Goal: Task Accomplishment & Management: Use online tool/utility

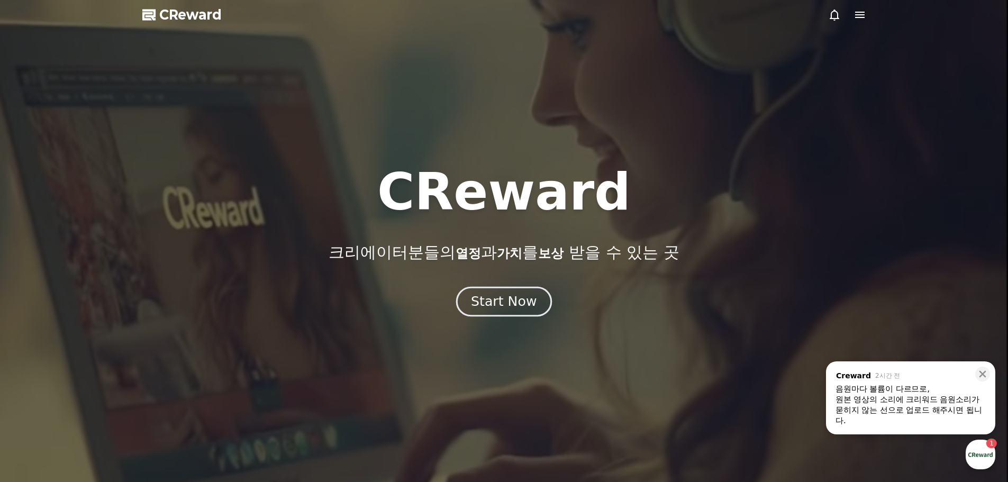
click at [508, 299] on div "Start Now" at bounding box center [504, 302] width 66 height 18
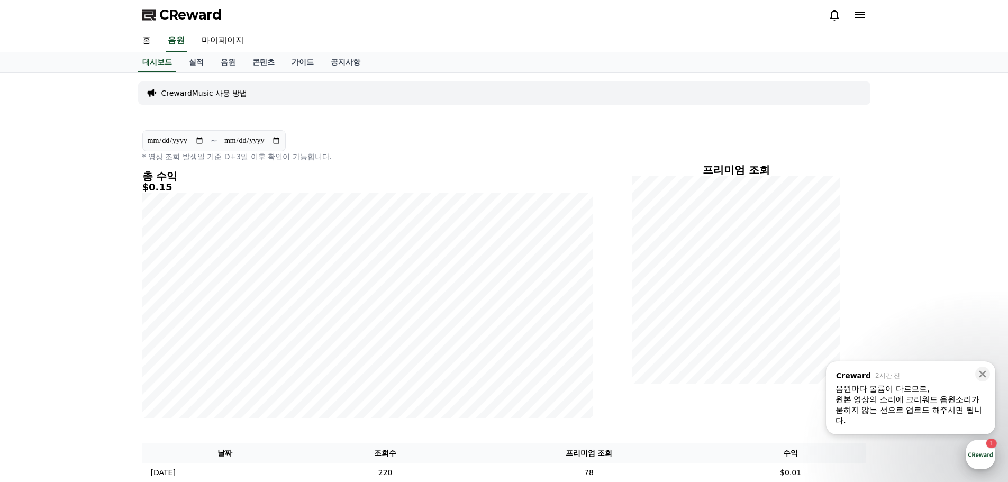
click at [982, 448] on div "button" at bounding box center [980, 455] width 30 height 30
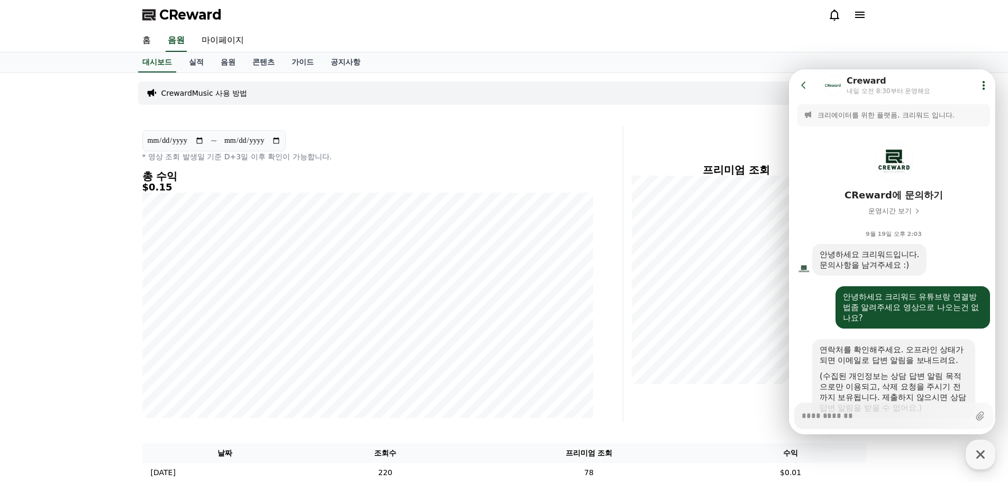
scroll to position [1660, 0]
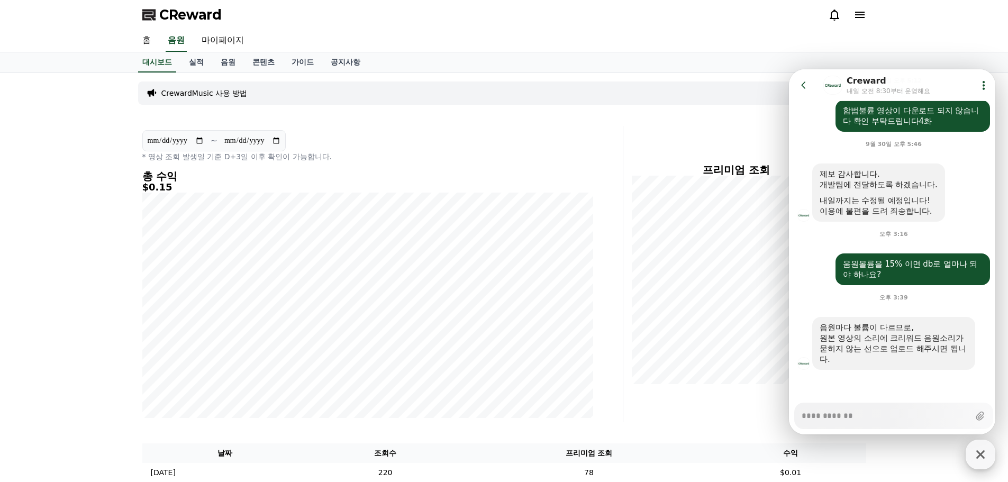
click at [984, 455] on icon "button" at bounding box center [980, 454] width 19 height 19
type textarea "*"
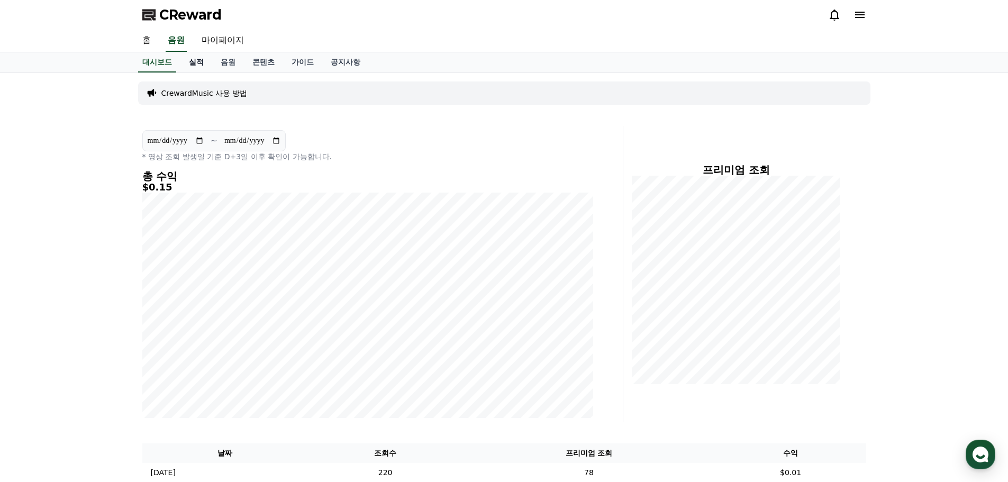
drag, startPoint x: 194, startPoint y: 61, endPoint x: 201, endPoint y: 62, distance: 7.5
click at [194, 61] on link "실적" at bounding box center [196, 62] width 32 height 20
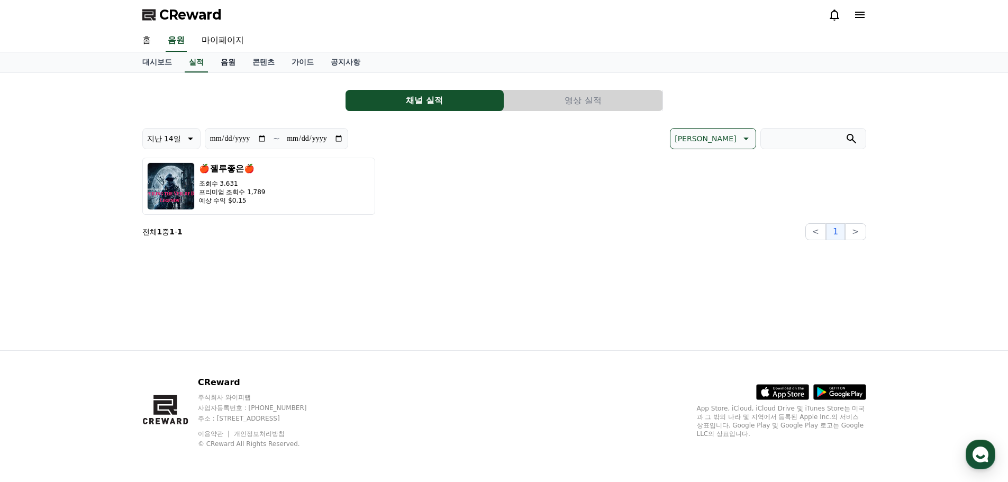
click at [229, 63] on link "음원" at bounding box center [228, 62] width 32 height 20
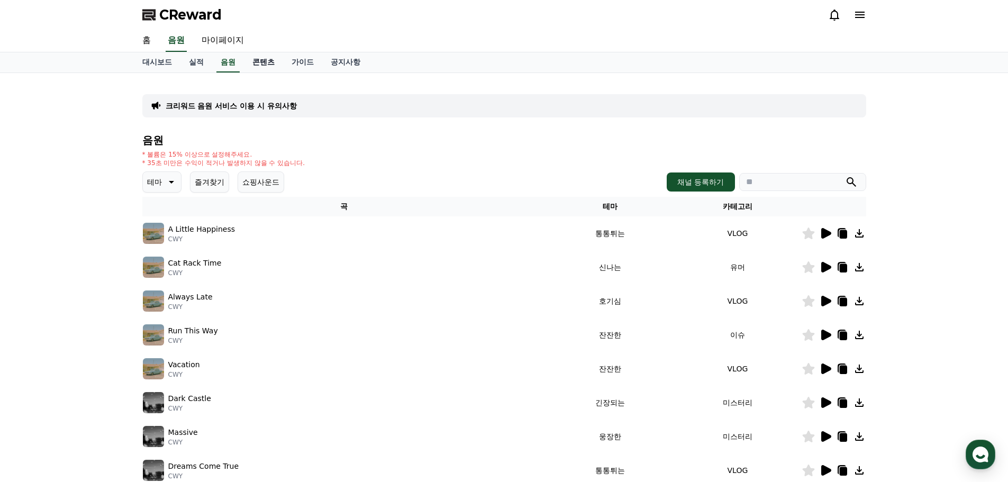
click at [260, 63] on link "콘텐츠" at bounding box center [263, 62] width 39 height 20
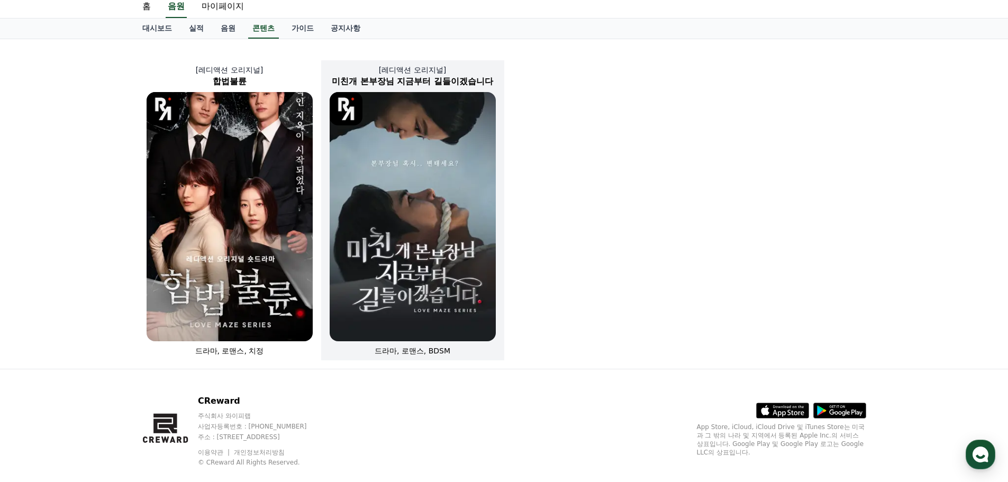
scroll to position [52, 0]
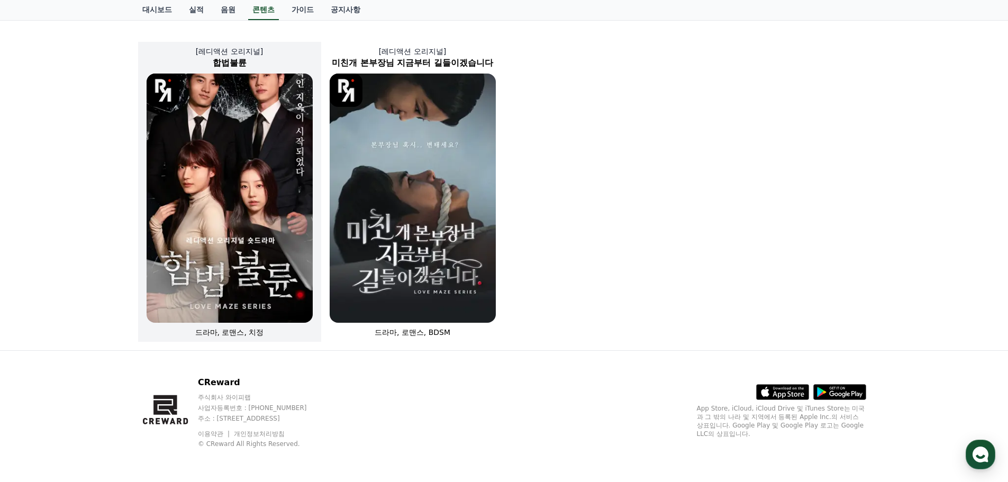
click at [231, 187] on img at bounding box center [230, 198] width 166 height 249
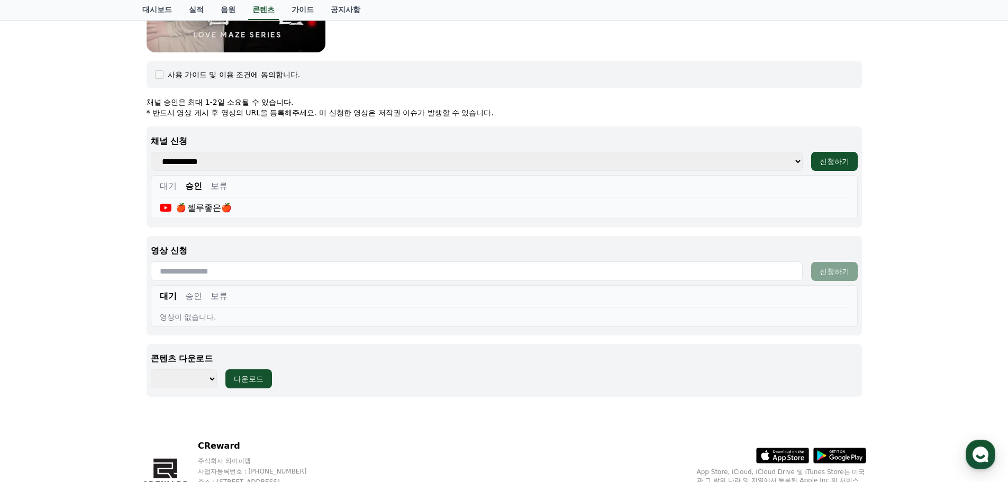
scroll to position [442, 0]
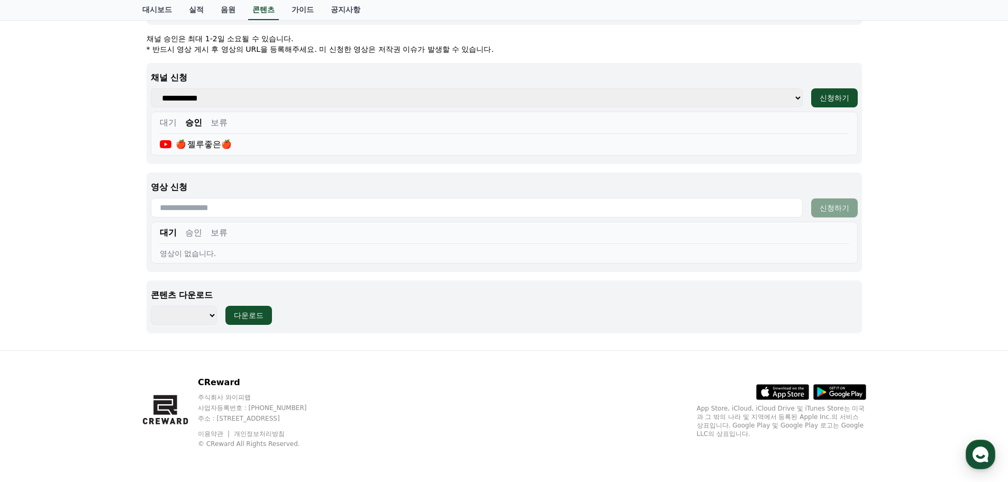
click at [193, 235] on button "승인" at bounding box center [193, 232] width 17 height 13
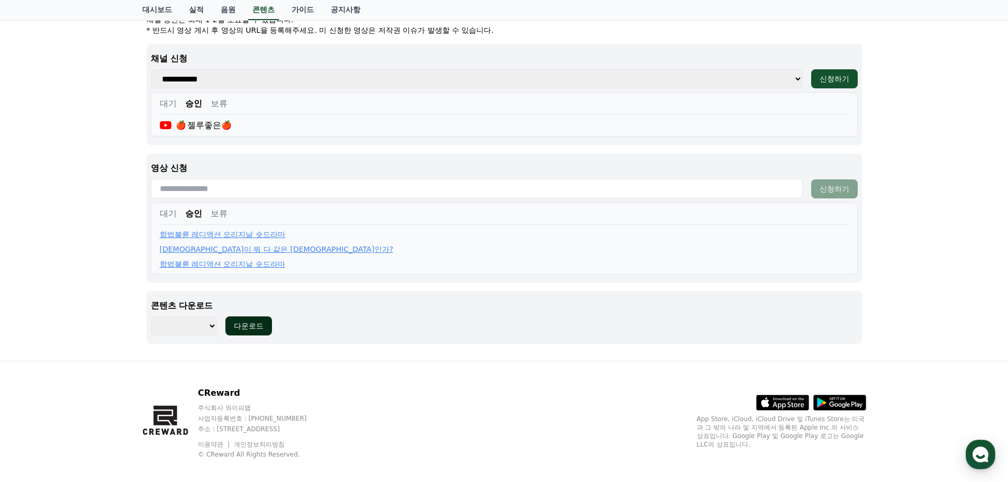
scroll to position [471, 0]
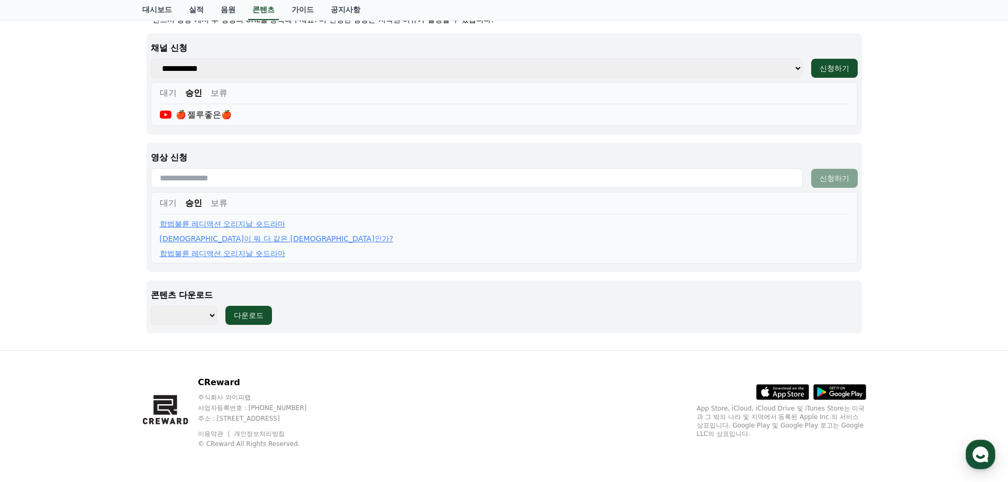
click at [206, 319] on select "******** ******** ******** ******** ******** ******** ******** ******** *******…" at bounding box center [184, 315] width 66 height 19
select select "**********"
click at [151, 306] on select "******** ******** ******** ******** ******** ******** ******** ******** *******…" at bounding box center [184, 315] width 66 height 19
click at [257, 317] on div "다운로드" at bounding box center [249, 315] width 30 height 11
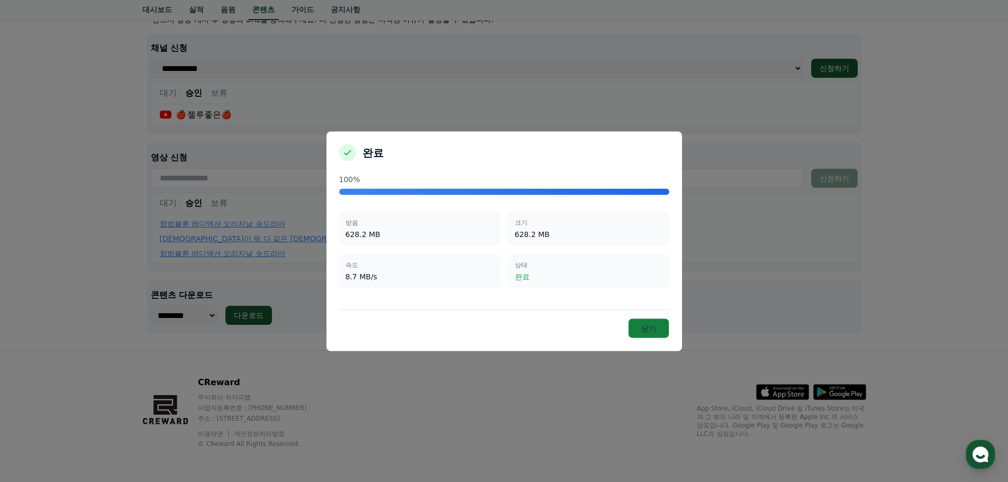
click at [645, 325] on button "닫기" at bounding box center [648, 328] width 41 height 20
